Goal: Task Accomplishment & Management: Manage account settings

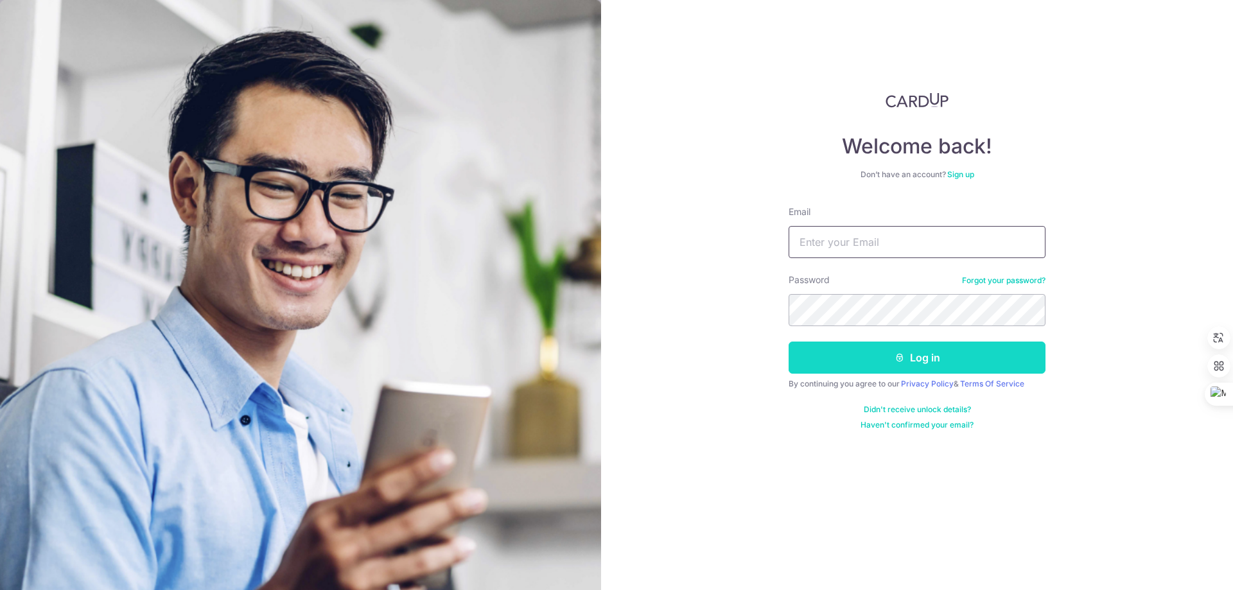
type input "[EMAIL_ADDRESS][DOMAIN_NAME]"
click at [891, 363] on button "Log in" at bounding box center [917, 358] width 257 height 32
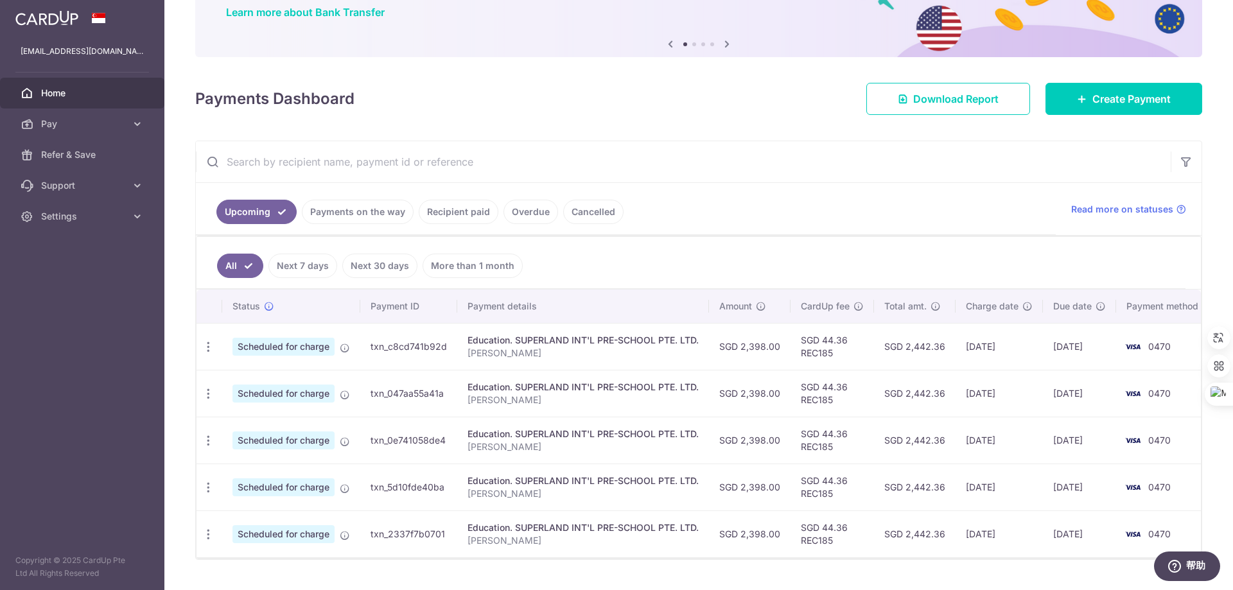
scroll to position [128, 0]
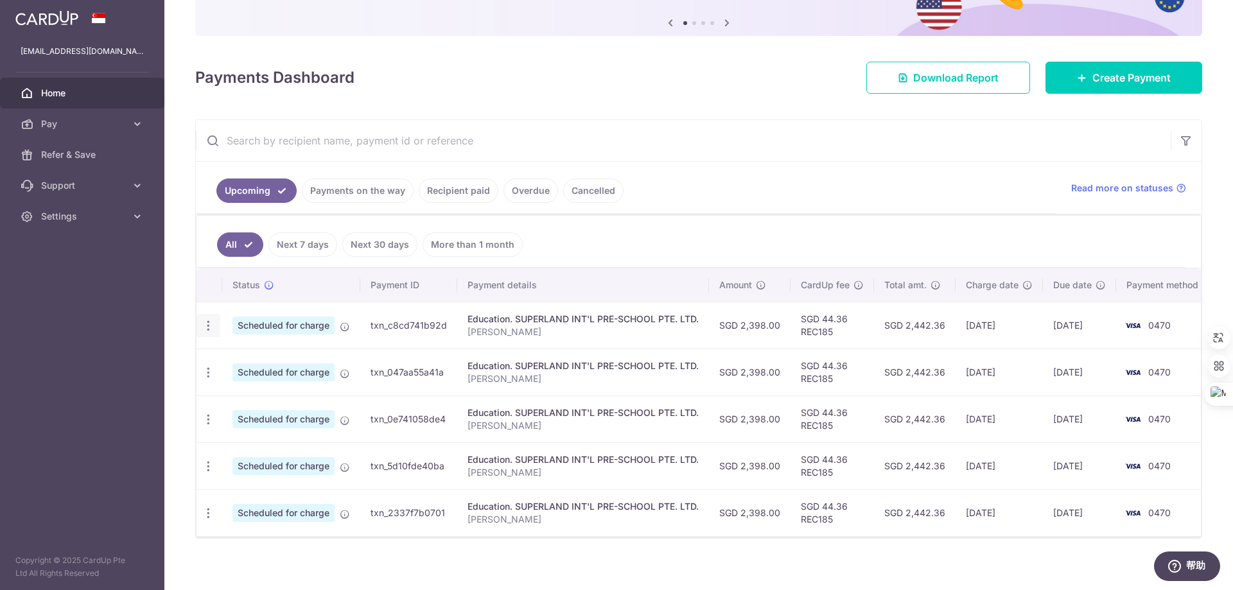
click at [209, 324] on icon "button" at bounding box center [208, 325] width 13 height 13
click at [287, 395] on span "Cancel payment" at bounding box center [277, 392] width 86 height 15
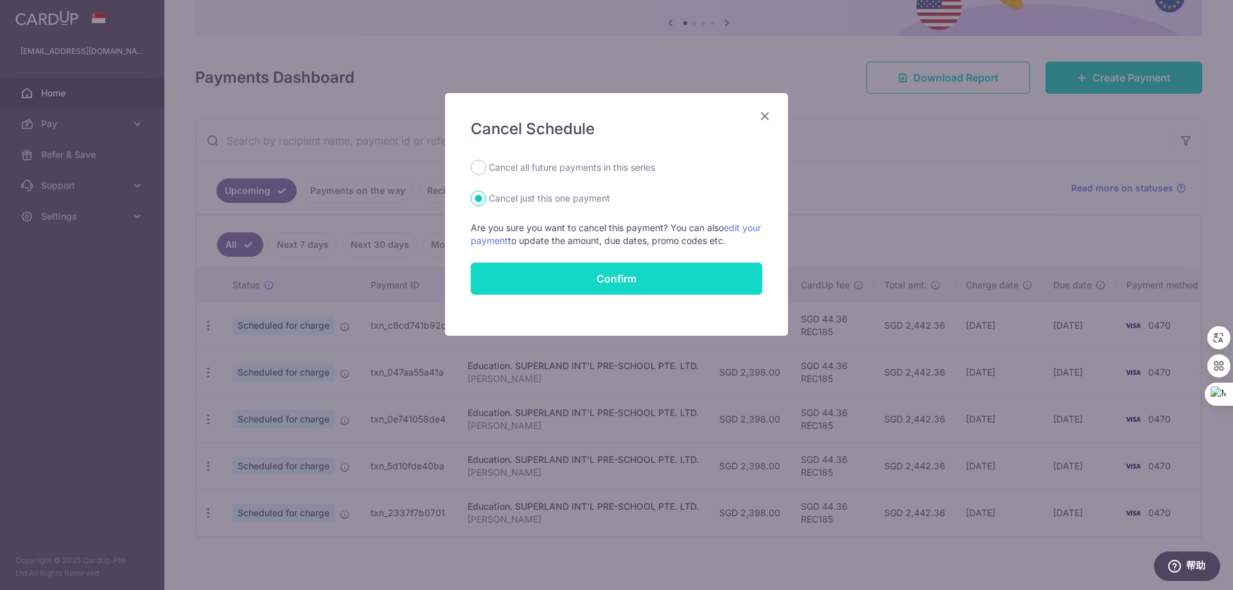
click at [611, 277] on button "Confirm" at bounding box center [617, 279] width 292 height 32
